Goal: Task Accomplishment & Management: Manage account settings

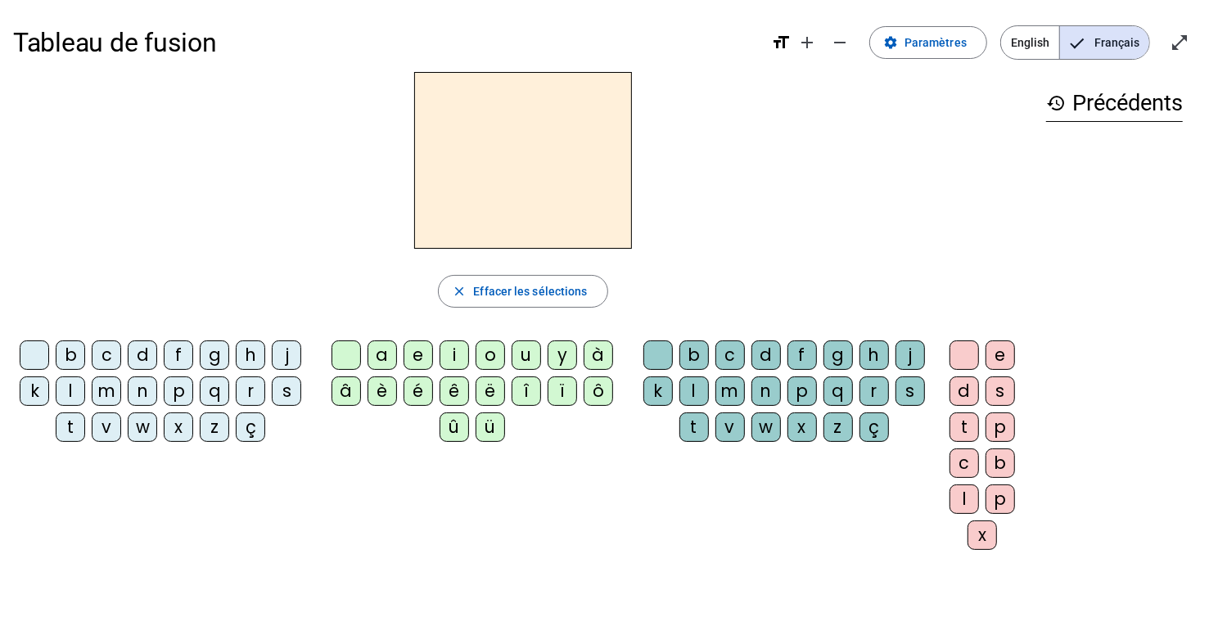
click at [180, 356] on div "f" at bounding box center [178, 354] width 29 height 29
click at [65, 385] on div "l" at bounding box center [70, 390] width 29 height 29
click at [99, 387] on div "m" at bounding box center [106, 390] width 29 height 29
click at [939, 46] on span "Paramètres" at bounding box center [935, 43] width 62 height 20
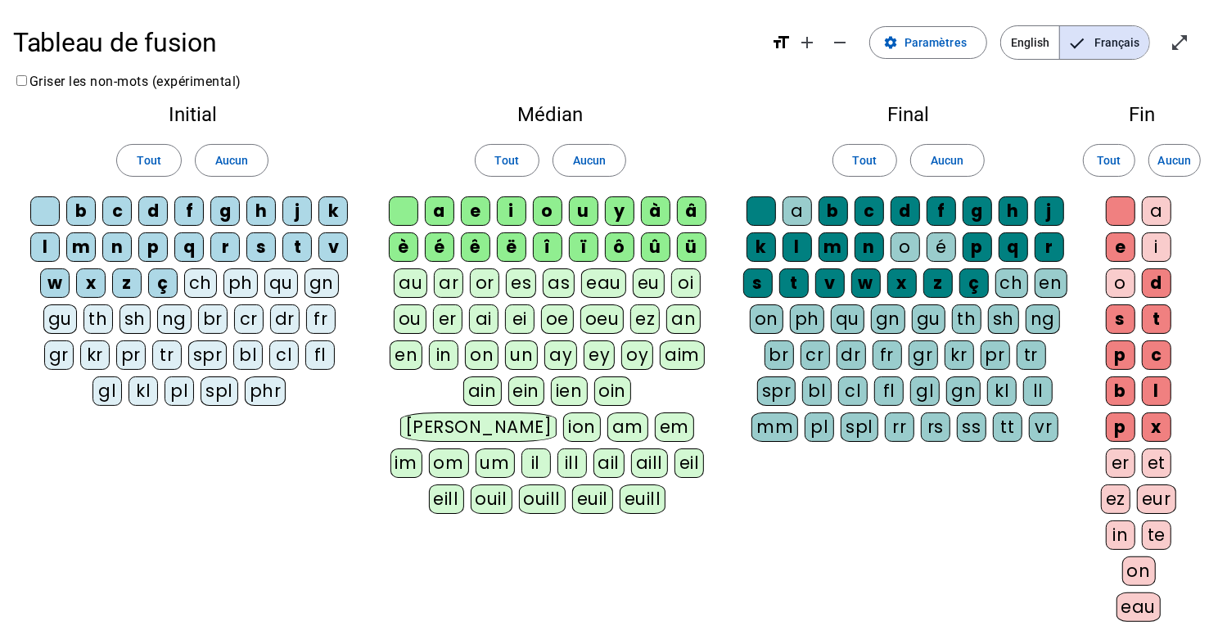
click at [199, 197] on div "f" at bounding box center [188, 210] width 29 height 29
click at [45, 242] on div "l" at bounding box center [44, 246] width 29 height 29
click at [76, 251] on div "m" at bounding box center [80, 246] width 29 height 29
click at [258, 239] on div "s" at bounding box center [260, 246] width 29 height 29
click at [291, 239] on div "t" at bounding box center [296, 246] width 29 height 29
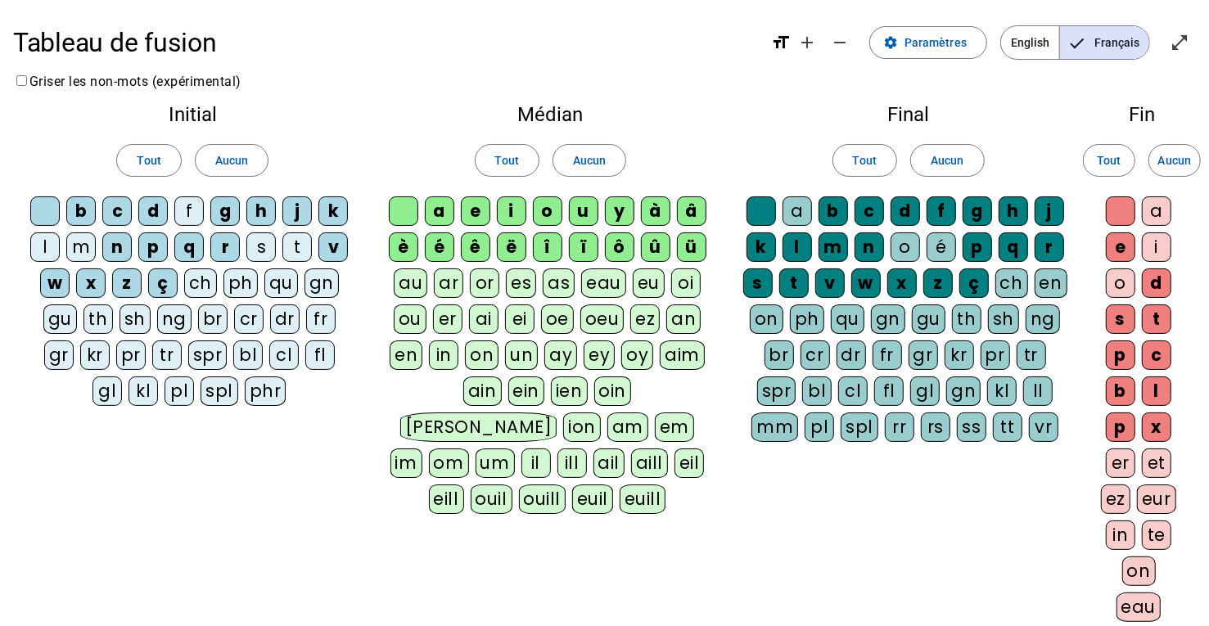
click at [341, 245] on div "v" at bounding box center [332, 246] width 29 height 29
click at [439, 207] on div "a" at bounding box center [439, 210] width 29 height 29
click at [518, 205] on div "i" at bounding box center [511, 210] width 29 height 29
click at [759, 211] on div at bounding box center [760, 210] width 29 height 29
click at [870, 209] on div "c" at bounding box center [868, 210] width 29 height 29
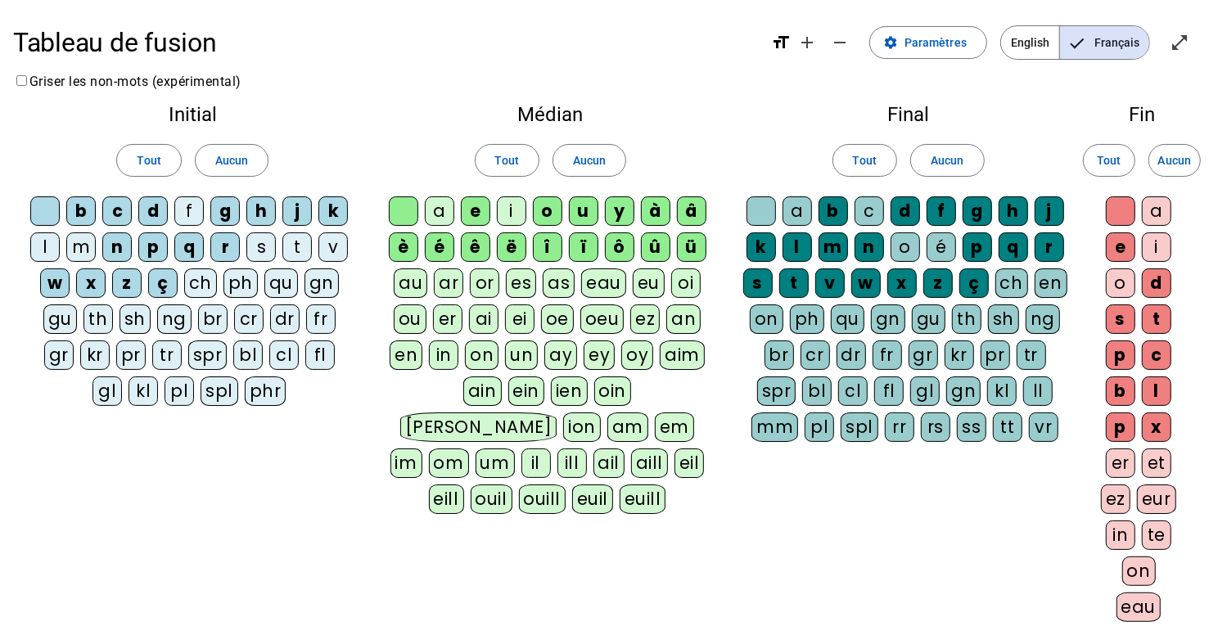
click at [1043, 208] on div "j" at bounding box center [1048, 210] width 29 height 29
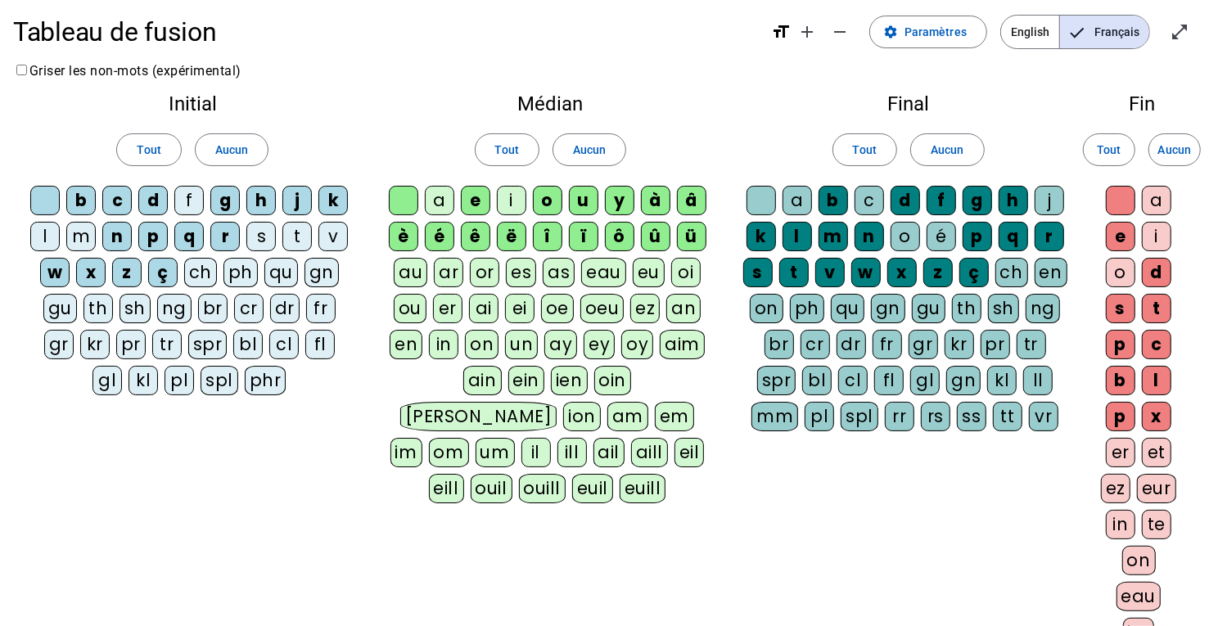
scroll to position [250, 0]
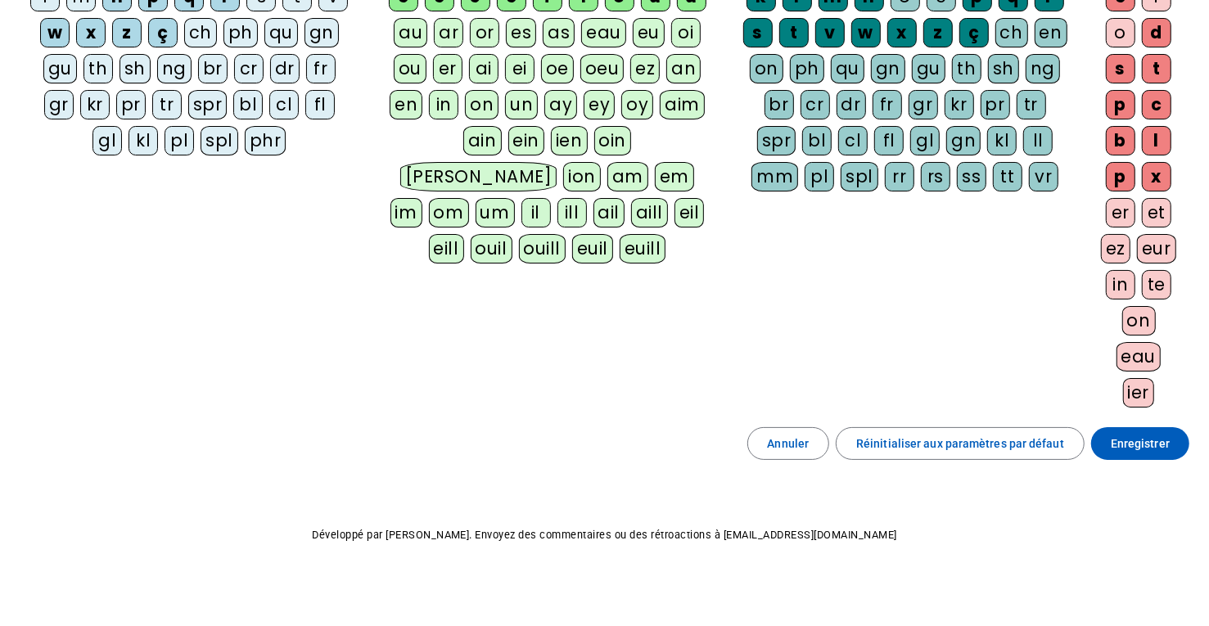
click at [1141, 434] on span "Enregistrer" at bounding box center [1140, 444] width 59 height 20
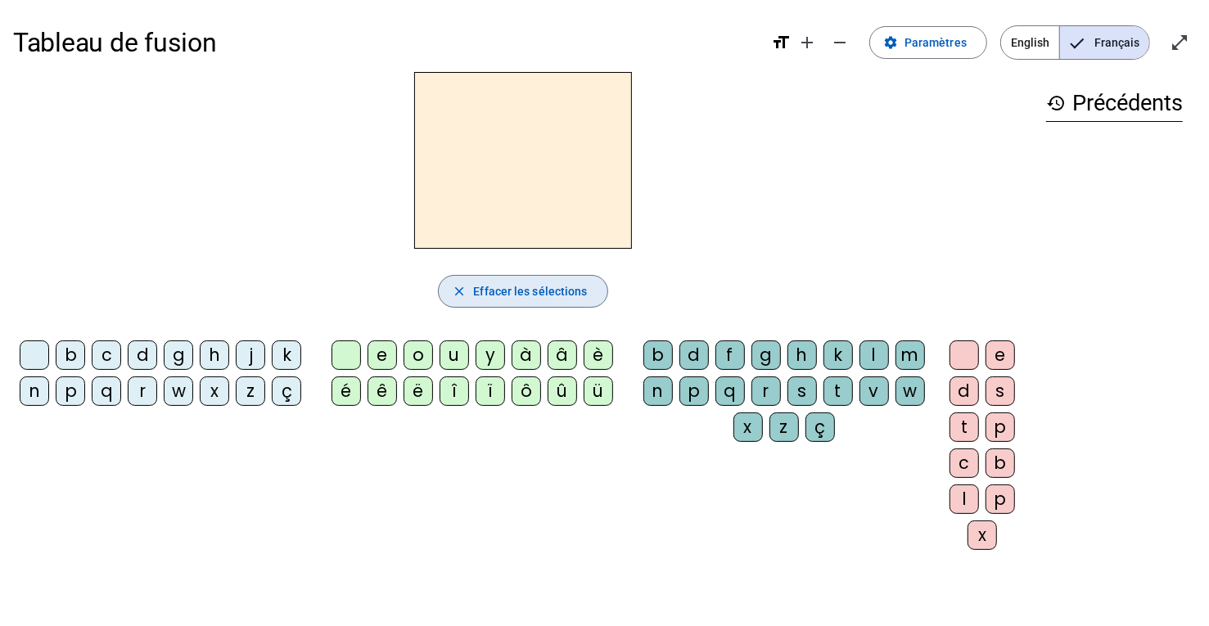
click at [543, 282] on span "Effacer les sélections" at bounding box center [530, 292] width 114 height 20
click at [922, 47] on span "Paramètres" at bounding box center [935, 43] width 62 height 20
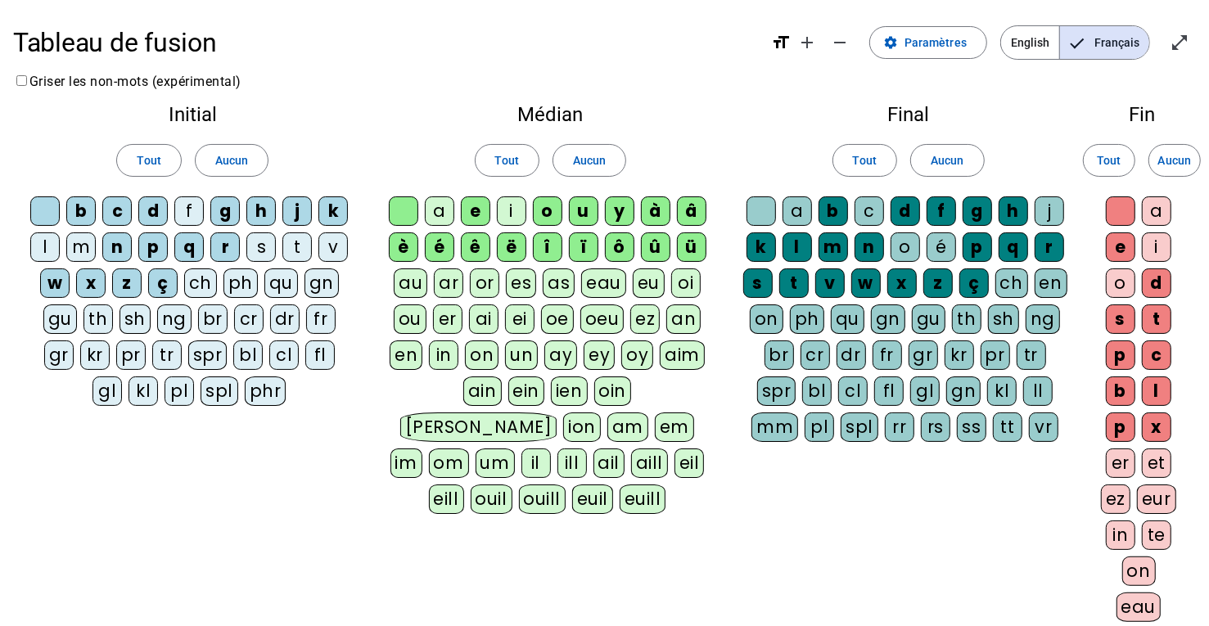
click at [196, 211] on div "f" at bounding box center [188, 210] width 29 height 29
click at [74, 217] on div "b" at bounding box center [80, 210] width 29 height 29
click at [100, 214] on letter-bubble "b" at bounding box center [84, 214] width 36 height 36
click at [119, 210] on div "c" at bounding box center [116, 210] width 29 height 29
click at [85, 204] on div "b" at bounding box center [80, 210] width 29 height 29
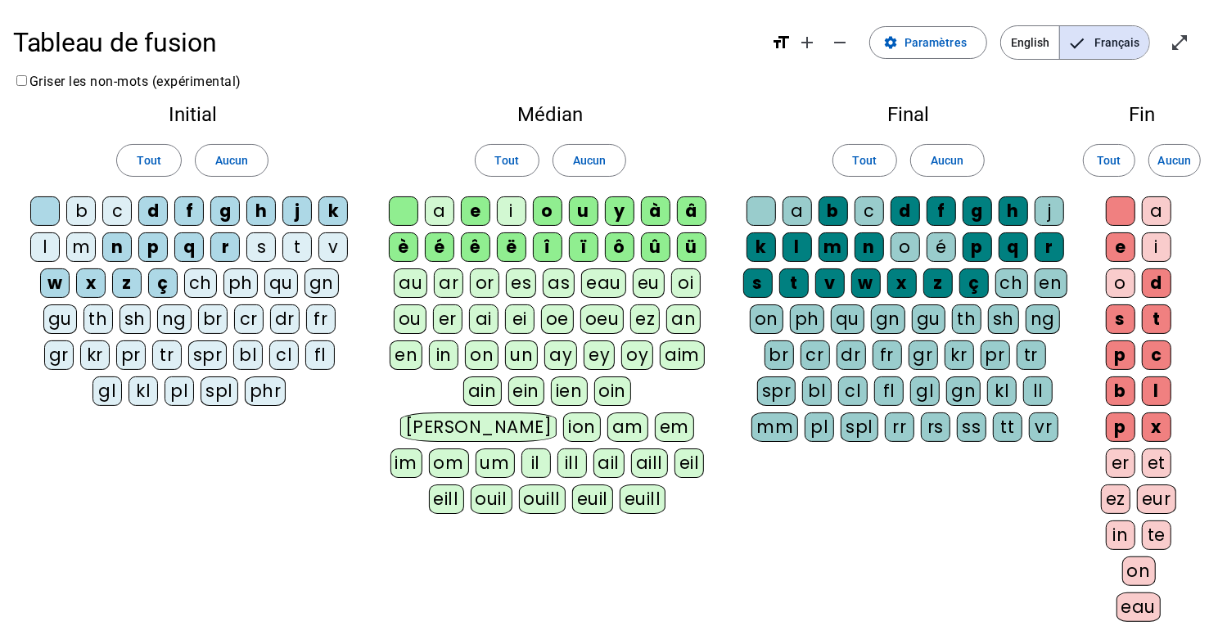
click at [173, 204] on letter-bubble "d" at bounding box center [156, 214] width 36 height 36
click at [227, 212] on div "g" at bounding box center [224, 210] width 29 height 29
click at [264, 211] on div "h" at bounding box center [260, 210] width 29 height 29
click at [302, 214] on div "j" at bounding box center [296, 210] width 29 height 29
click at [341, 214] on div "k" at bounding box center [332, 210] width 29 height 29
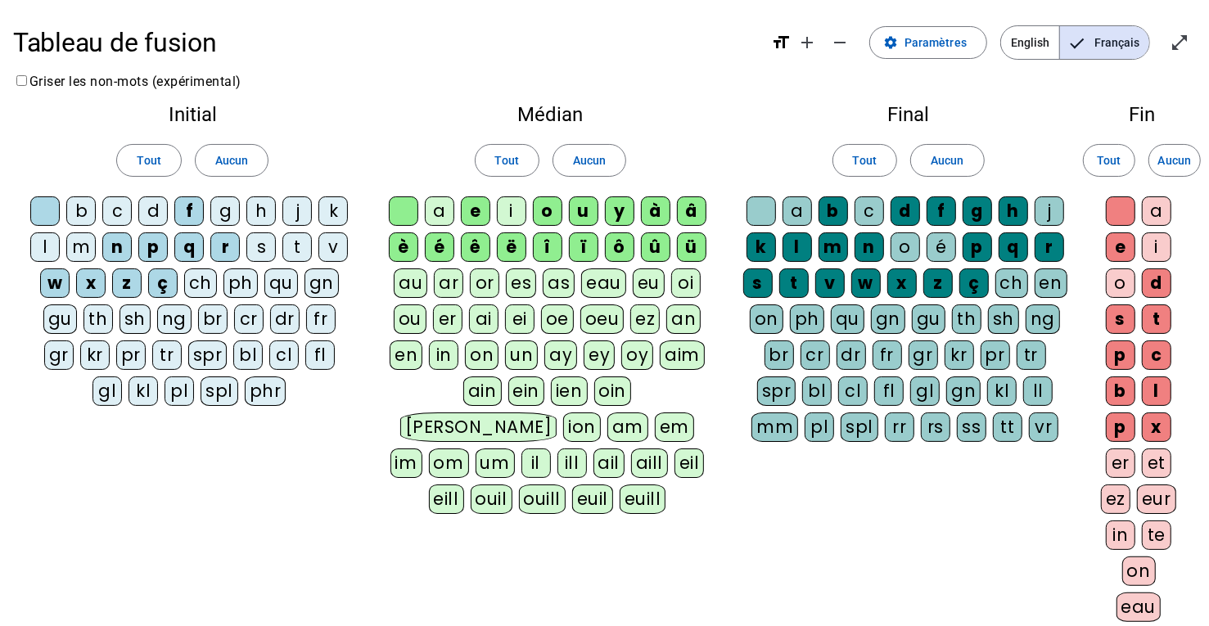
click at [50, 250] on div "l" at bounding box center [44, 246] width 29 height 29
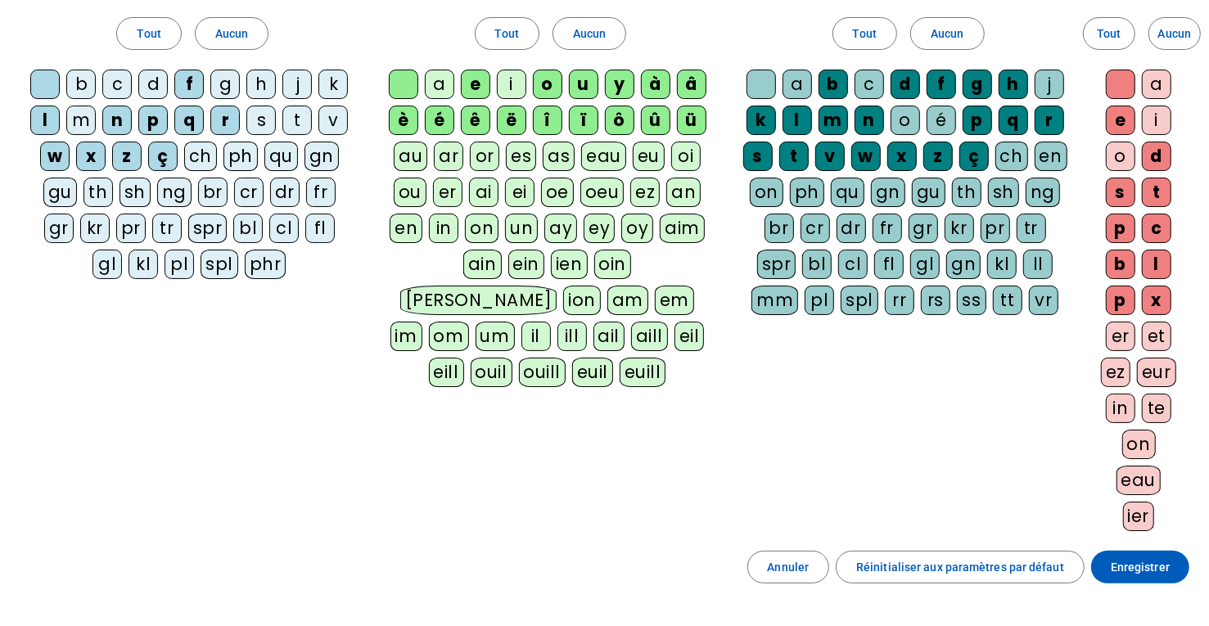
scroll to position [125, 0]
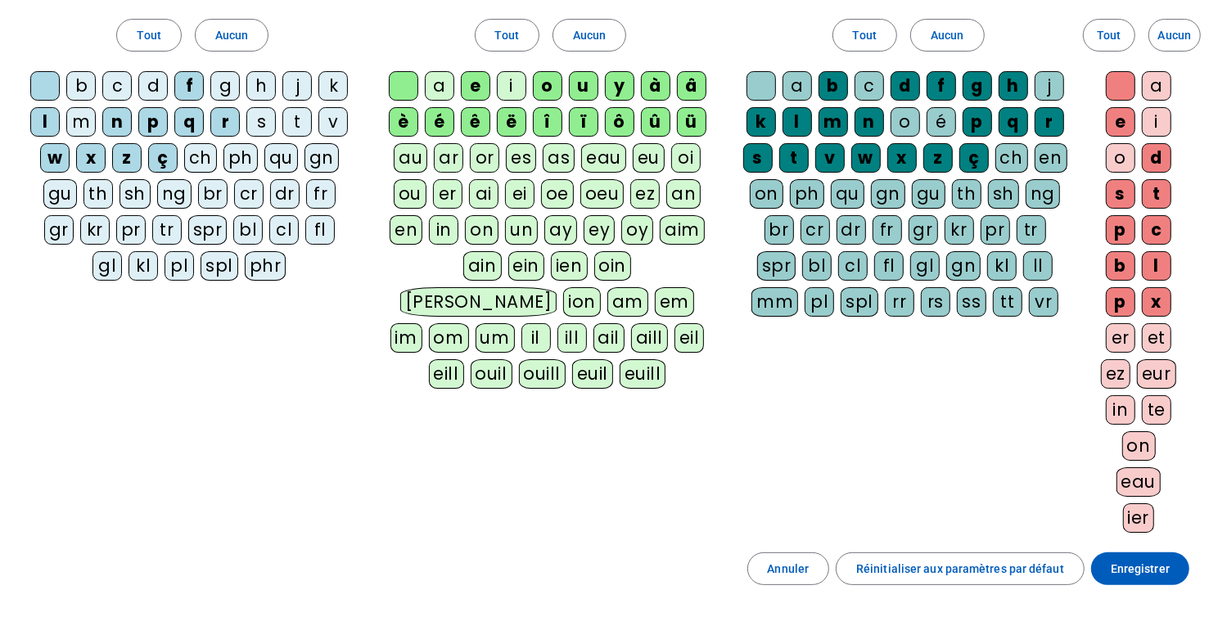
click at [840, 83] on div "b" at bounding box center [832, 85] width 29 height 29
click at [865, 88] on div "c" at bounding box center [868, 85] width 29 height 29
click at [913, 86] on div "d" at bounding box center [904, 85] width 29 height 29
click at [949, 88] on div "f" at bounding box center [940, 85] width 29 height 29
click at [976, 90] on div "g" at bounding box center [976, 85] width 29 height 29
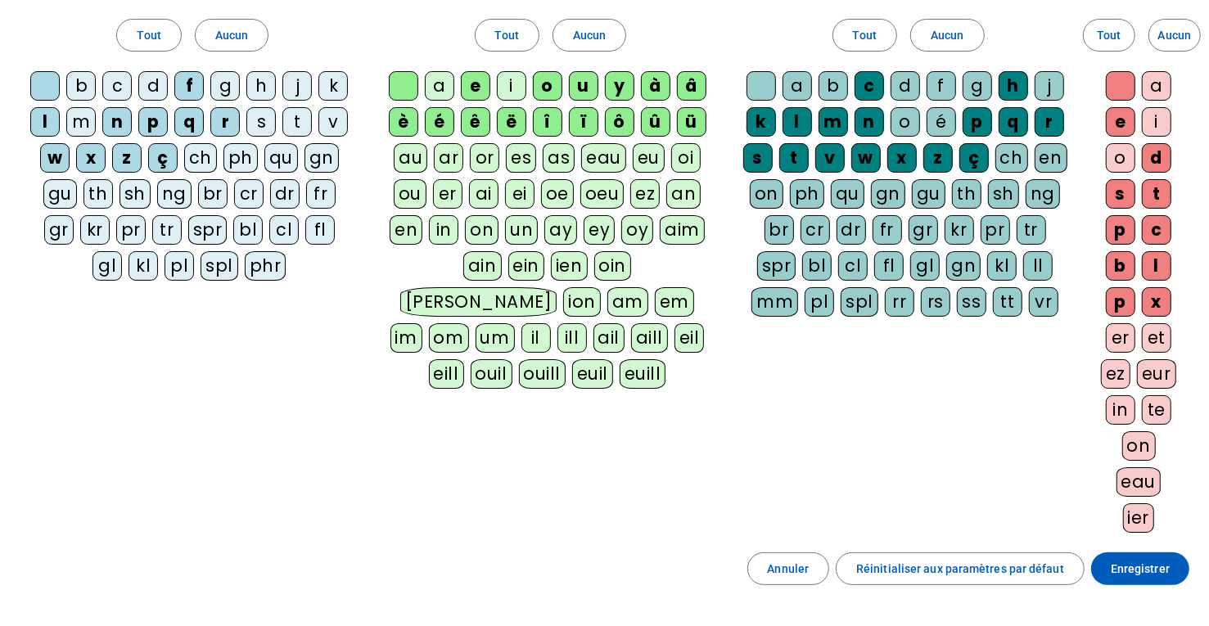
click at [1010, 89] on div "h" at bounding box center [1012, 85] width 29 height 29
click at [755, 119] on div "k" at bounding box center [760, 121] width 29 height 29
click at [845, 124] on div "m" at bounding box center [832, 121] width 29 height 29
click at [871, 126] on div "n" at bounding box center [868, 121] width 29 height 29
click at [872, 154] on div "w" at bounding box center [865, 157] width 29 height 29
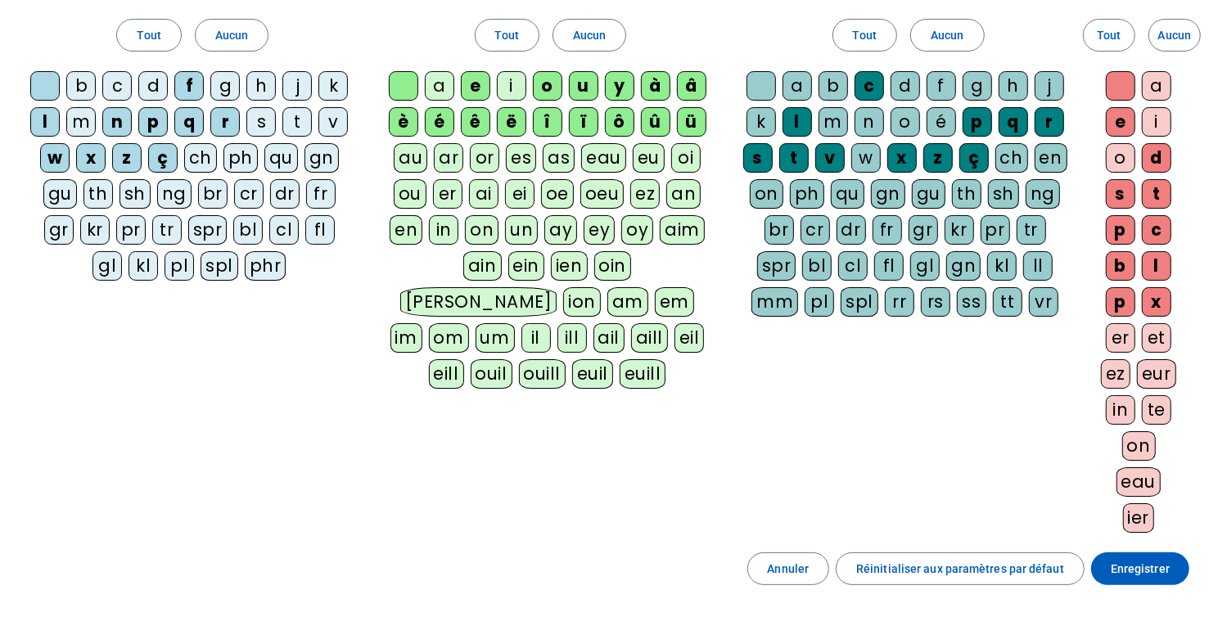
click at [839, 154] on div "v" at bounding box center [829, 157] width 29 height 29
click at [805, 146] on div "t" at bounding box center [793, 157] width 29 height 29
click at [754, 143] on div "s" at bounding box center [757, 157] width 29 height 29
click at [890, 157] on div "x" at bounding box center [901, 157] width 29 height 29
click at [944, 160] on div "z" at bounding box center [937, 157] width 29 height 29
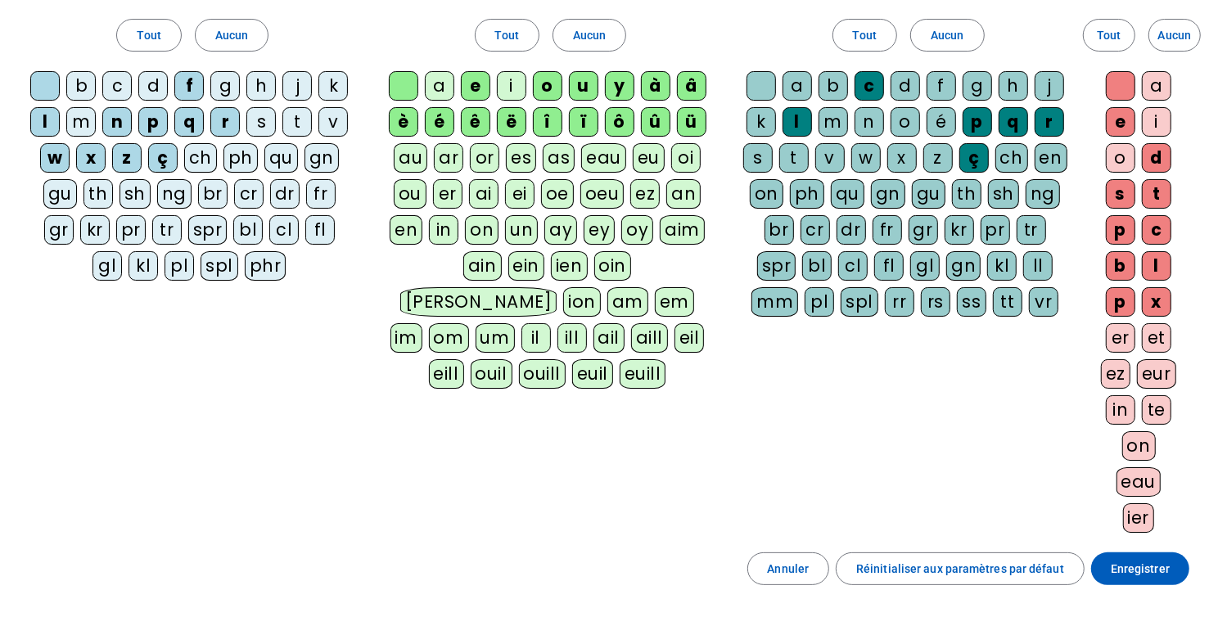
click at [984, 154] on div "ç" at bounding box center [973, 157] width 29 height 29
click at [981, 121] on div "p" at bounding box center [976, 121] width 29 height 29
click at [1014, 123] on div "q" at bounding box center [1012, 121] width 29 height 29
click at [1045, 123] on div "r" at bounding box center [1048, 121] width 29 height 29
click at [1147, 559] on span "Enregistrer" at bounding box center [1140, 569] width 59 height 20
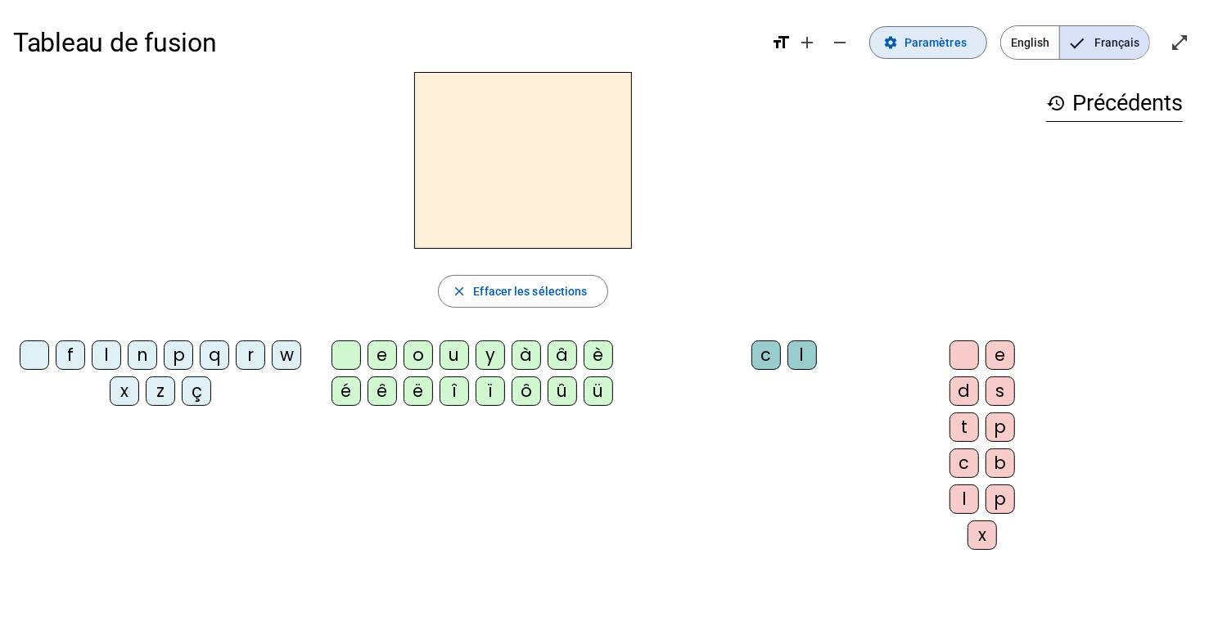
click at [934, 38] on span "Paramètres" at bounding box center [935, 43] width 62 height 20
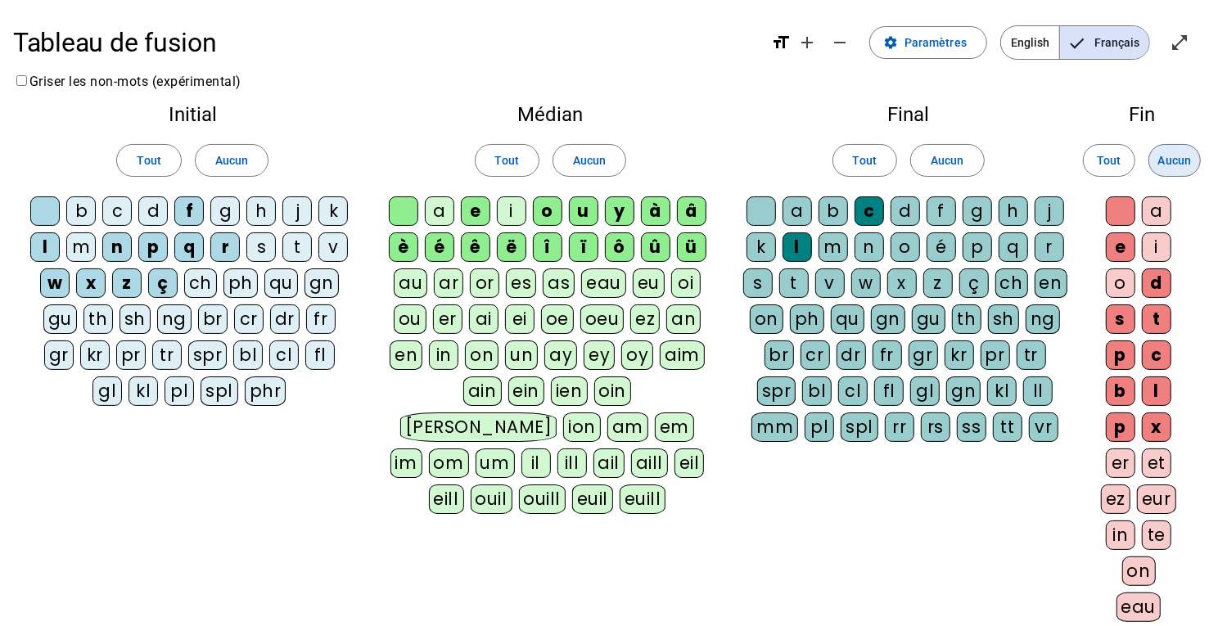
click at [1175, 156] on span "Aucun" at bounding box center [1174, 161] width 33 height 20
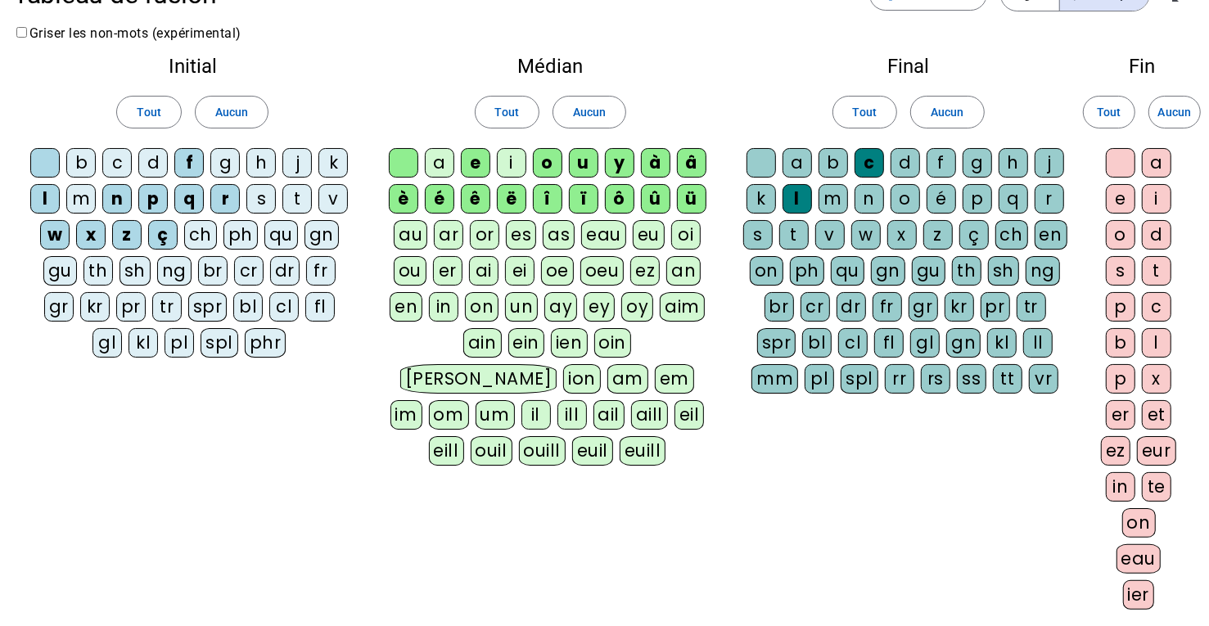
scroll to position [48, 0]
click at [88, 197] on div "m" at bounding box center [80, 198] width 29 height 29
click at [117, 200] on div "n" at bounding box center [116, 198] width 29 height 29
click at [165, 199] on div "p" at bounding box center [152, 198] width 29 height 29
click at [180, 201] on div "q" at bounding box center [188, 198] width 29 height 29
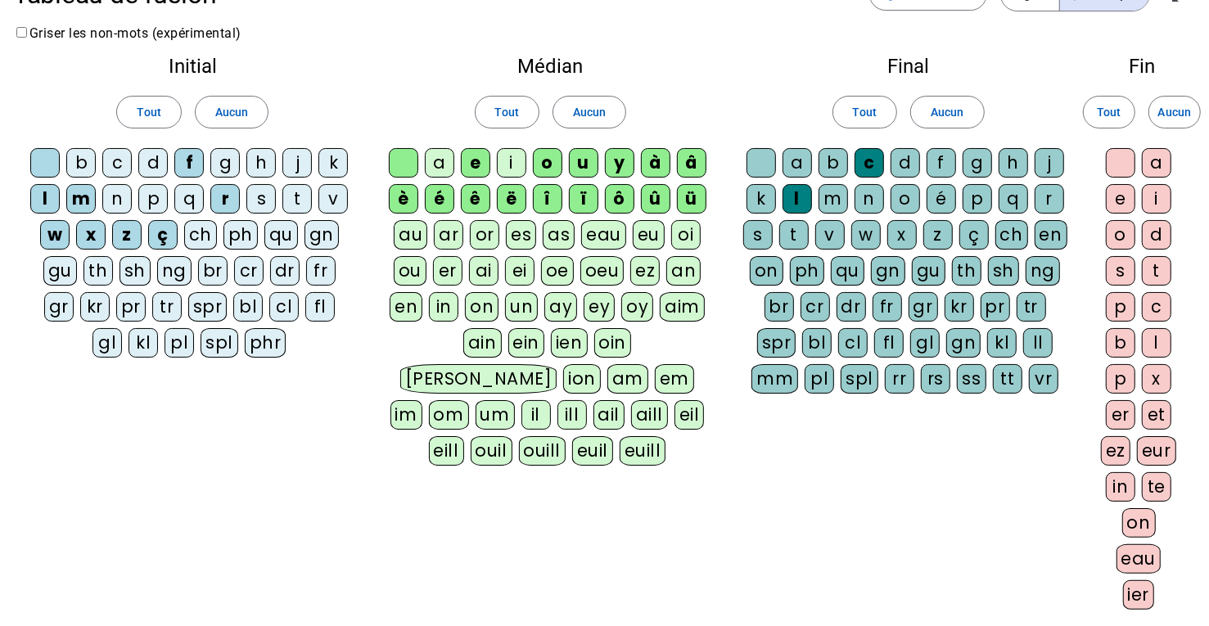
click at [232, 200] on div "r" at bounding box center [224, 198] width 29 height 29
click at [268, 205] on div "s" at bounding box center [260, 198] width 29 height 29
click at [296, 205] on div "t" at bounding box center [296, 198] width 29 height 29
click at [62, 229] on div "w" at bounding box center [54, 234] width 29 height 29
click at [95, 237] on div "x" at bounding box center [90, 234] width 29 height 29
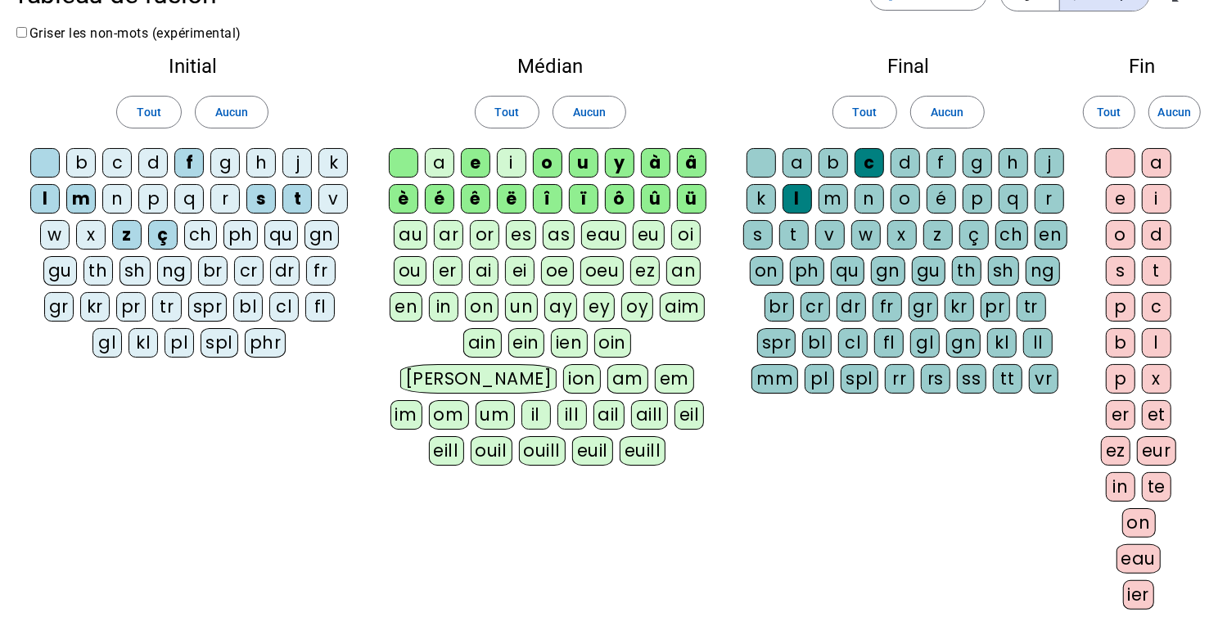
click at [131, 236] on div "z" at bounding box center [126, 234] width 29 height 29
click at [166, 237] on div "ç" at bounding box center [162, 234] width 29 height 29
click at [329, 207] on div "v" at bounding box center [332, 198] width 29 height 29
click at [413, 160] on div at bounding box center [403, 162] width 29 height 29
click at [442, 160] on div "a" at bounding box center [439, 162] width 29 height 29
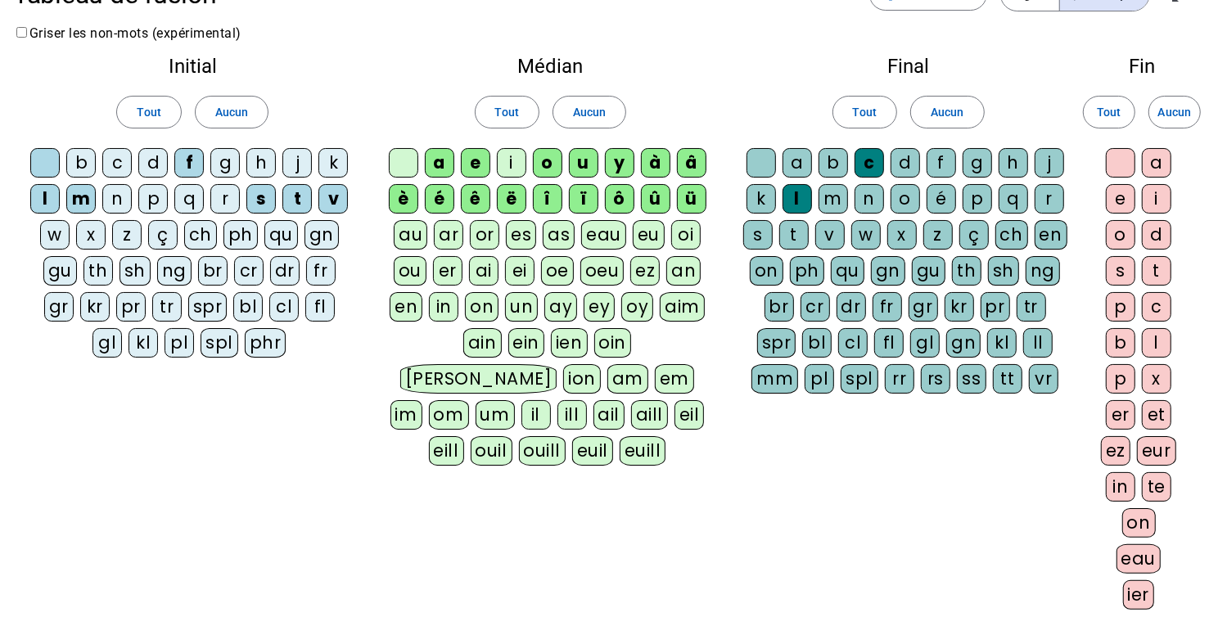
click at [469, 170] on div "e" at bounding box center [475, 162] width 29 height 29
click at [521, 168] on div "i" at bounding box center [511, 162] width 29 height 29
click at [552, 168] on div "o" at bounding box center [547, 162] width 29 height 29
click at [589, 170] on div "u" at bounding box center [583, 162] width 29 height 29
click at [628, 170] on div "y" at bounding box center [619, 162] width 29 height 29
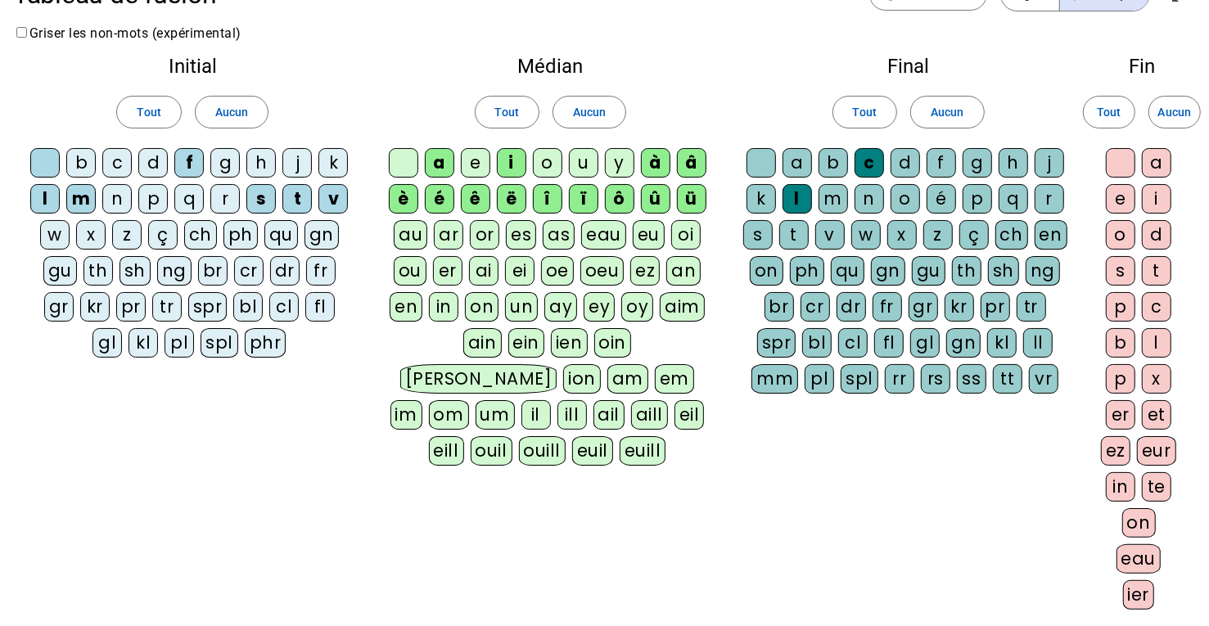
click at [654, 174] on div "à" at bounding box center [655, 162] width 29 height 29
click at [687, 177] on letter-bubble "â" at bounding box center [695, 166] width 36 height 36
click at [692, 200] on div "ü" at bounding box center [691, 198] width 29 height 29
click at [656, 205] on div "û" at bounding box center [655, 198] width 29 height 29
click at [617, 201] on div "ô" at bounding box center [619, 198] width 29 height 29
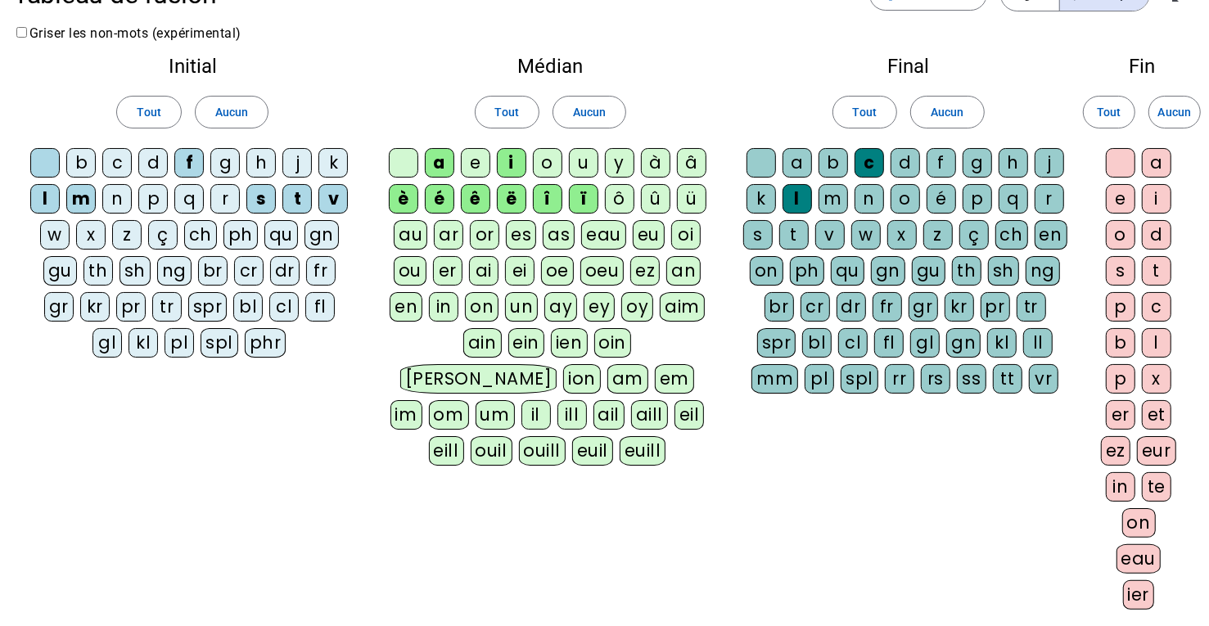
click at [596, 196] on div "ï" at bounding box center [583, 198] width 29 height 29
click at [546, 192] on div "î" at bounding box center [547, 198] width 29 height 29
click at [502, 194] on div "ë" at bounding box center [511, 198] width 29 height 29
click at [475, 196] on div "ê" at bounding box center [475, 198] width 29 height 29
click at [447, 196] on div "é" at bounding box center [439, 198] width 29 height 29
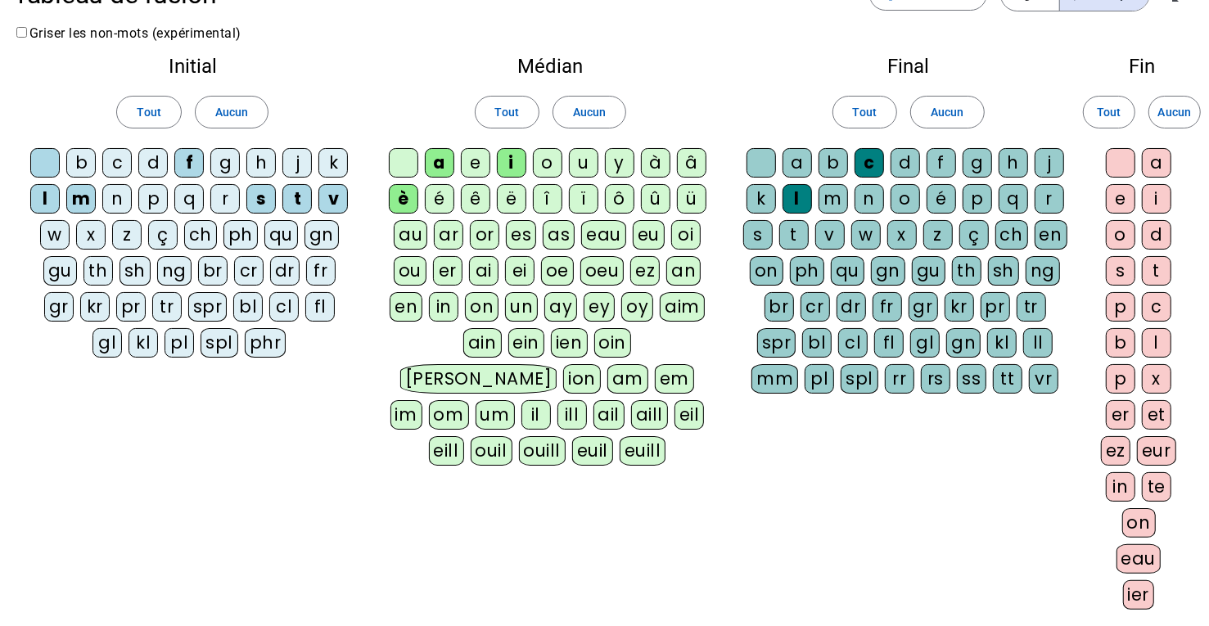
click at [409, 202] on div "è" at bounding box center [403, 198] width 29 height 29
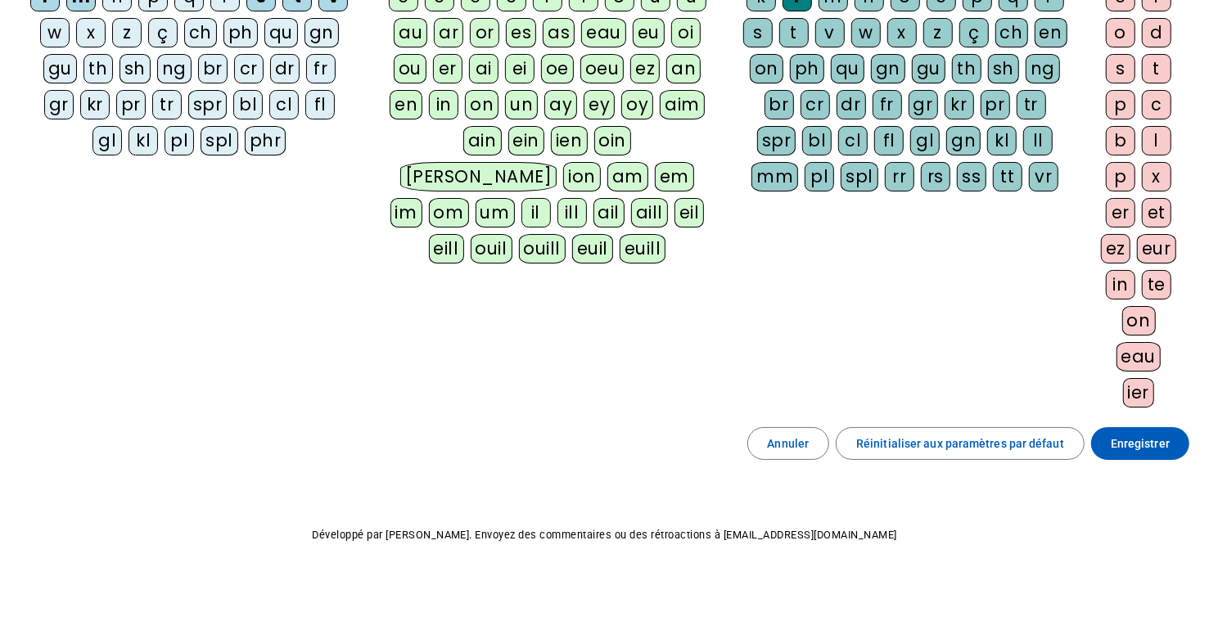
click at [1134, 434] on span "Enregistrer" at bounding box center [1140, 444] width 59 height 20
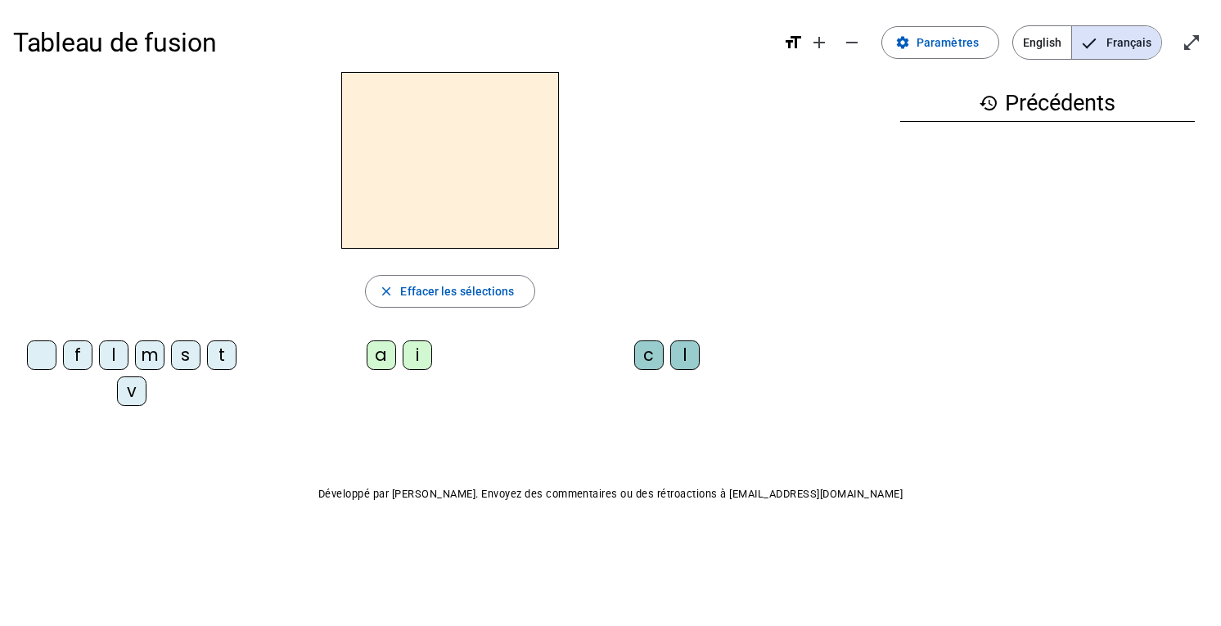
click at [223, 358] on div "t" at bounding box center [221, 354] width 29 height 29
click at [368, 354] on div "a" at bounding box center [381, 354] width 29 height 29
click at [657, 354] on div "c" at bounding box center [648, 354] width 29 height 29
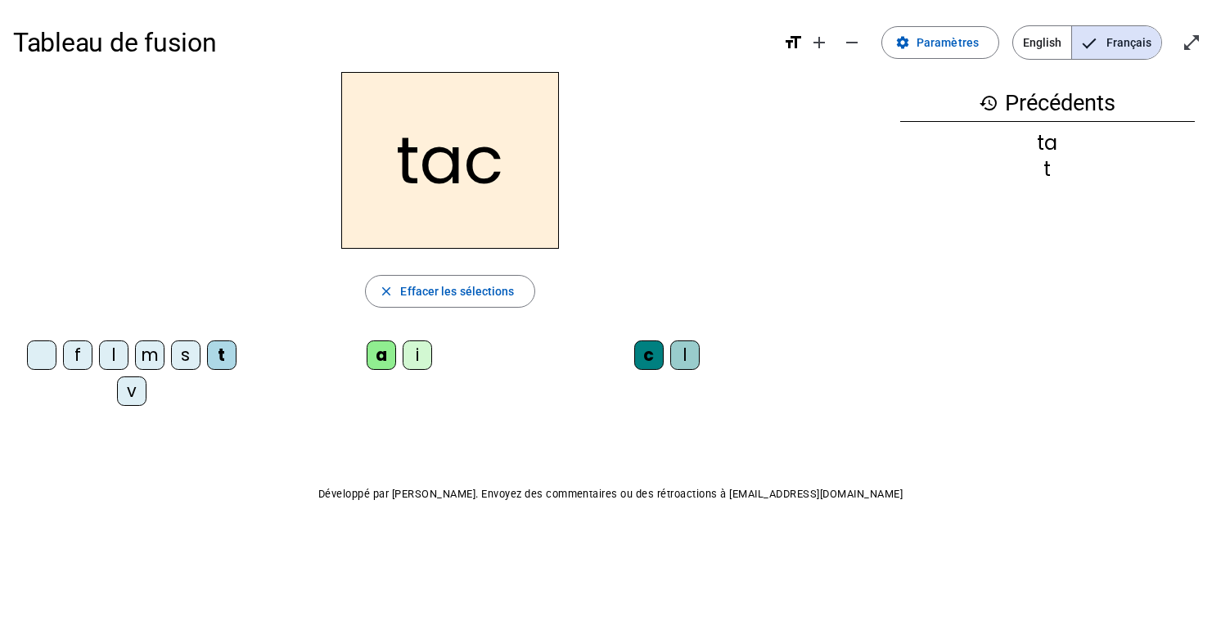
click at [110, 358] on div "l" at bounding box center [113, 354] width 29 height 29
